Goal: Information Seeking & Learning: Learn about a topic

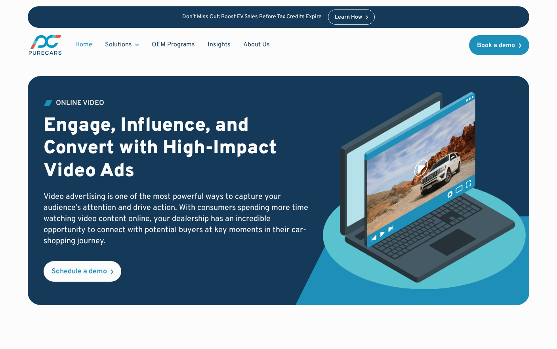
click at [85, 43] on link "Home" at bounding box center [84, 44] width 30 height 15
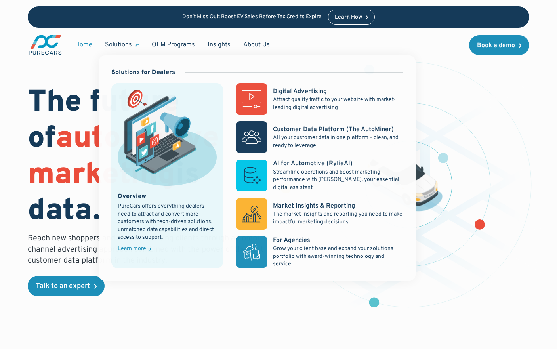
click at [127, 44] on div "Solutions" at bounding box center [118, 44] width 27 height 9
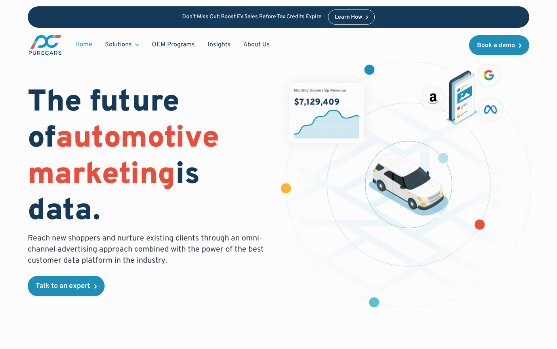
click at [119, 44] on div "Solutions" at bounding box center [118, 44] width 27 height 9
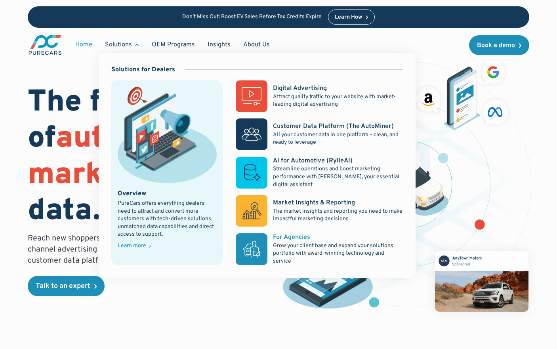
click at [251, 248] on rect at bounding box center [252, 250] width 32 height 32
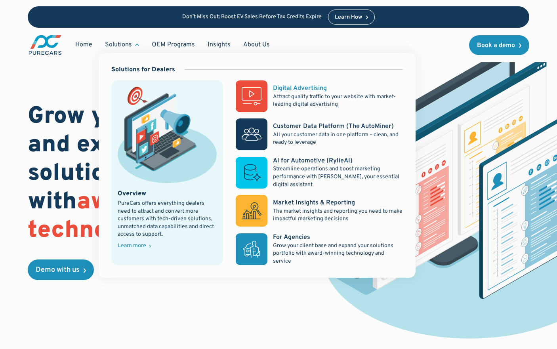
click at [305, 88] on div "Digital Advertising" at bounding box center [300, 88] width 54 height 9
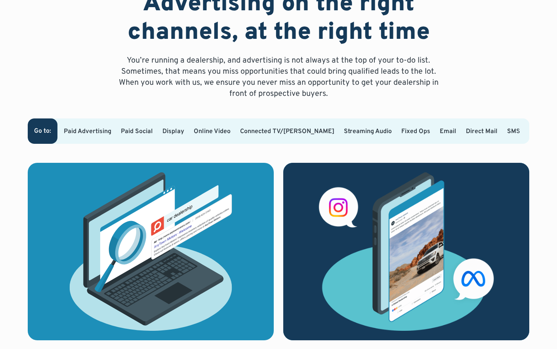
scroll to position [441, 0]
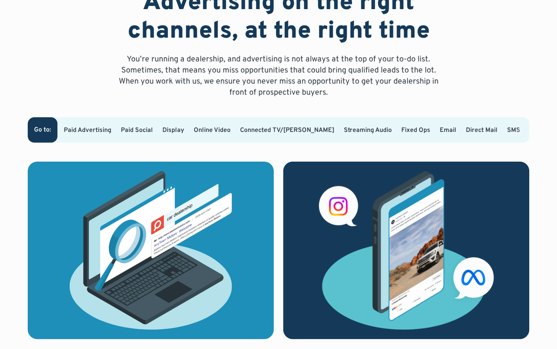
click at [228, 130] on link "Online Video" at bounding box center [212, 130] width 37 height 8
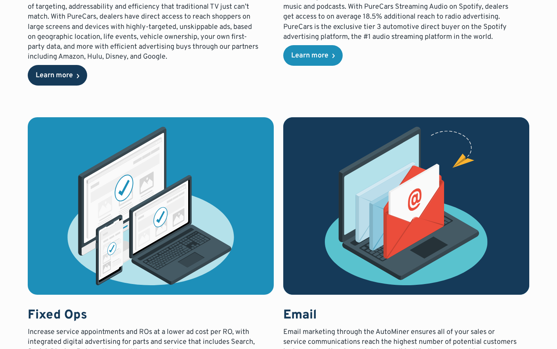
scroll to position [1514, 0]
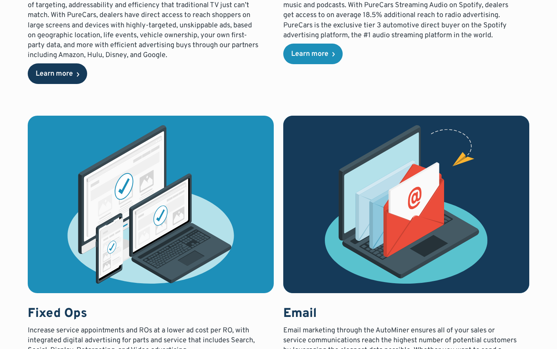
click at [59, 74] on div "Learn more" at bounding box center [54, 74] width 37 height 7
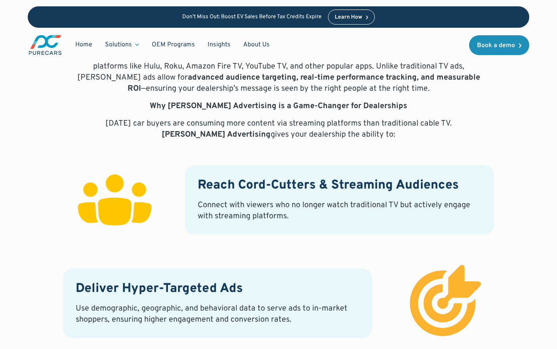
scroll to position [321, 0]
